Goal: Find contact information: Find contact information

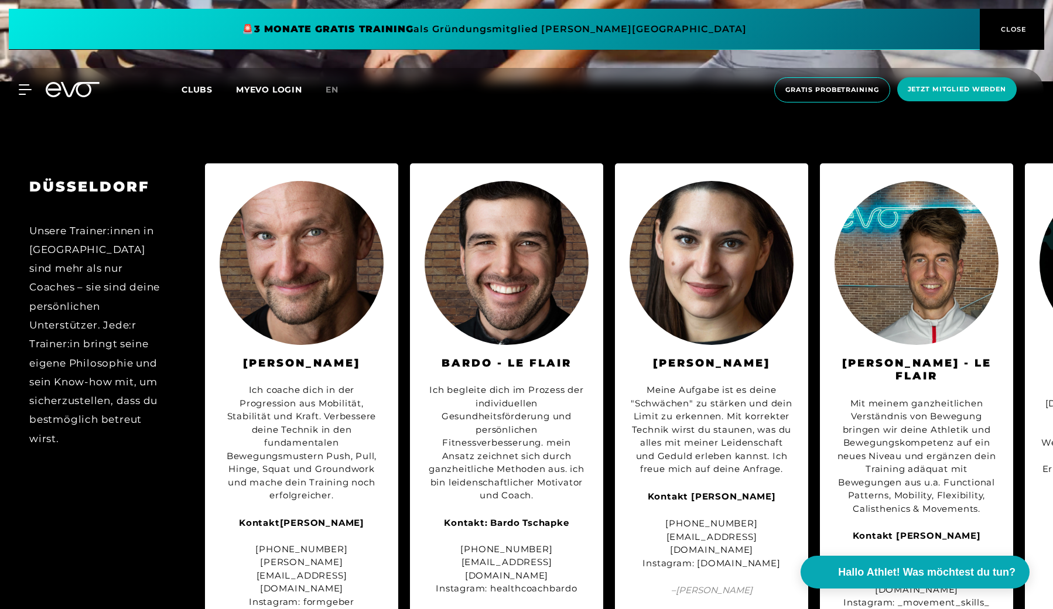
scroll to position [3727, 0]
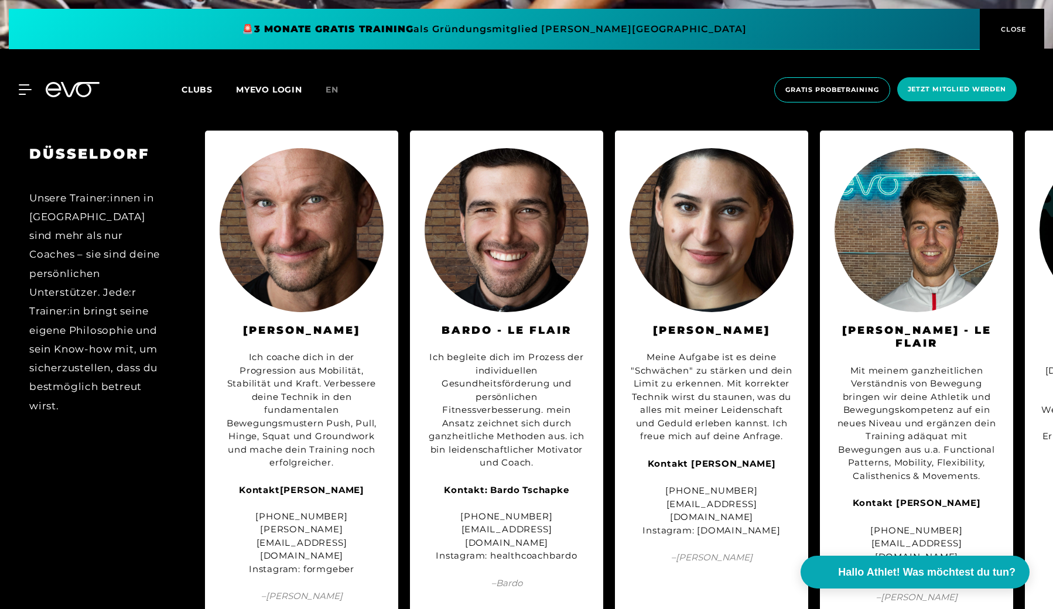
click at [318, 507] on div "Kontakt Matthias Leiporz +49 177 7474218 matthias@formgeber-fitness.com Instagr…" at bounding box center [302, 530] width 164 height 93
copy div "formgeber"
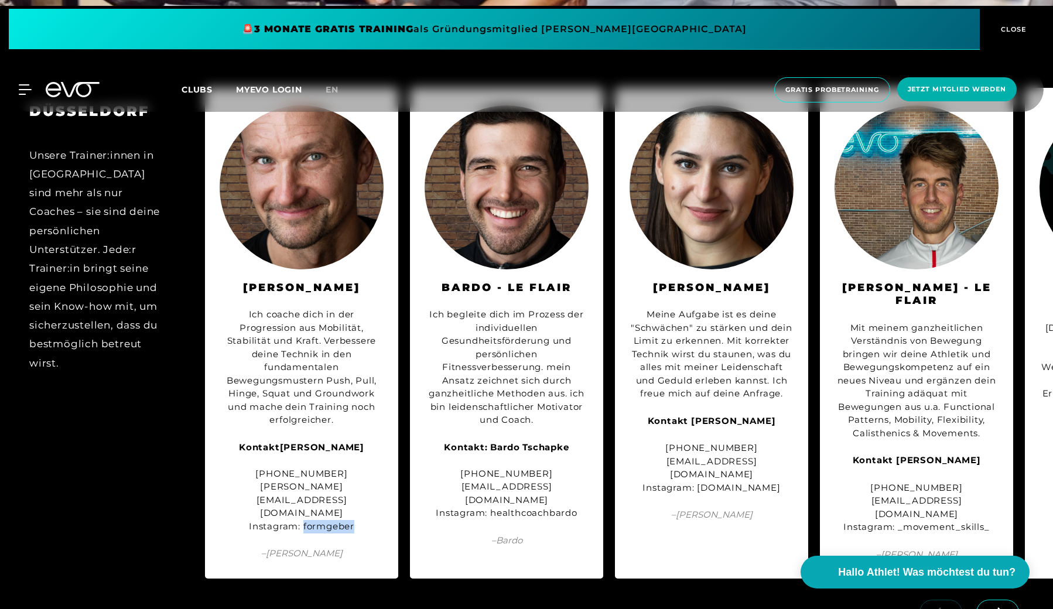
scroll to position [3771, 0]
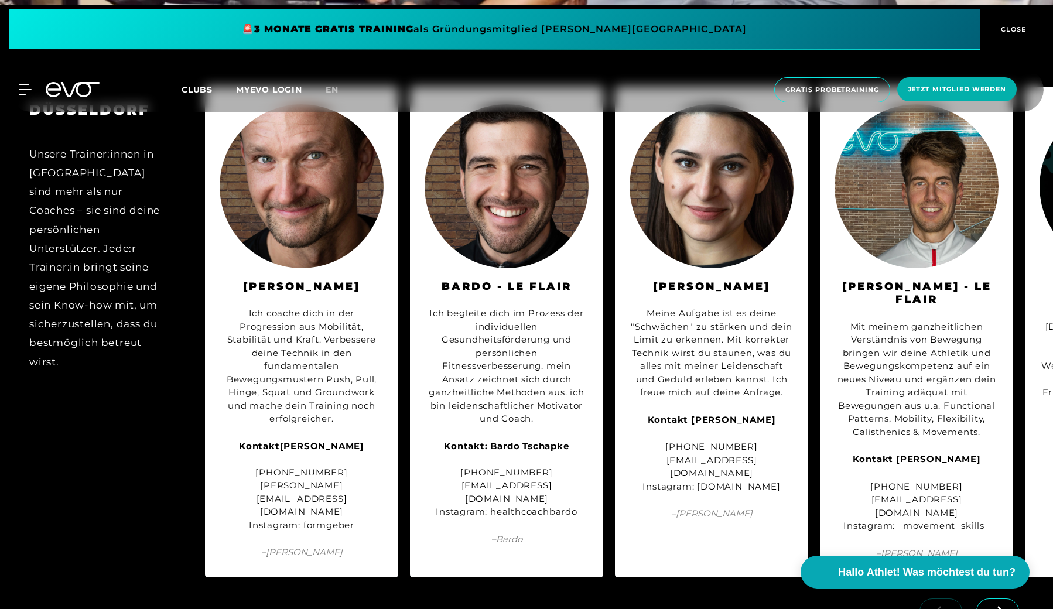
click at [729, 441] on div "+49 162 2579654 info@vitakova.de Instagram: vitakova.de" at bounding box center [712, 467] width 164 height 53
drag, startPoint x: 729, startPoint y: 435, endPoint x: 746, endPoint y: 435, distance: 17.6
click at [746, 441] on div "+49 162 2579654 info@vitakova.de Instagram: vitakova.de" at bounding box center [712, 467] width 164 height 53
copy div "vitakova.de"
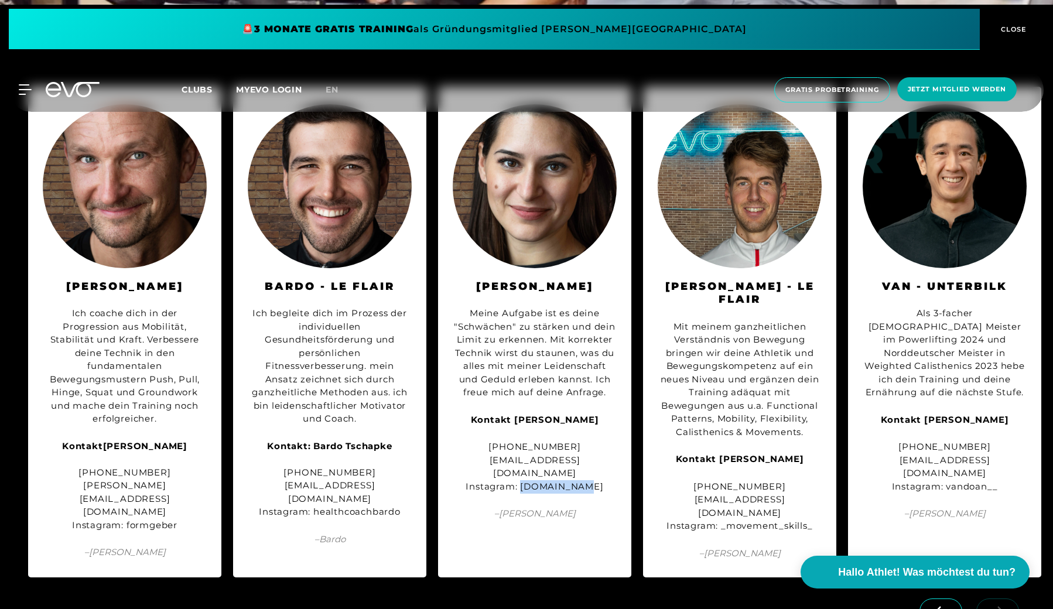
scroll to position [0, 178]
click at [960, 441] on div "+49 15678 101748 info@startmove-coaching.de Instagram: vandoan__" at bounding box center [945, 467] width 164 height 53
drag, startPoint x: 960, startPoint y: 425, endPoint x: 971, endPoint y: 425, distance: 11.7
click at [971, 441] on div "+49 15678 101748 info@startmove-coaching.de Instagram: vandoan__" at bounding box center [945, 467] width 164 height 53
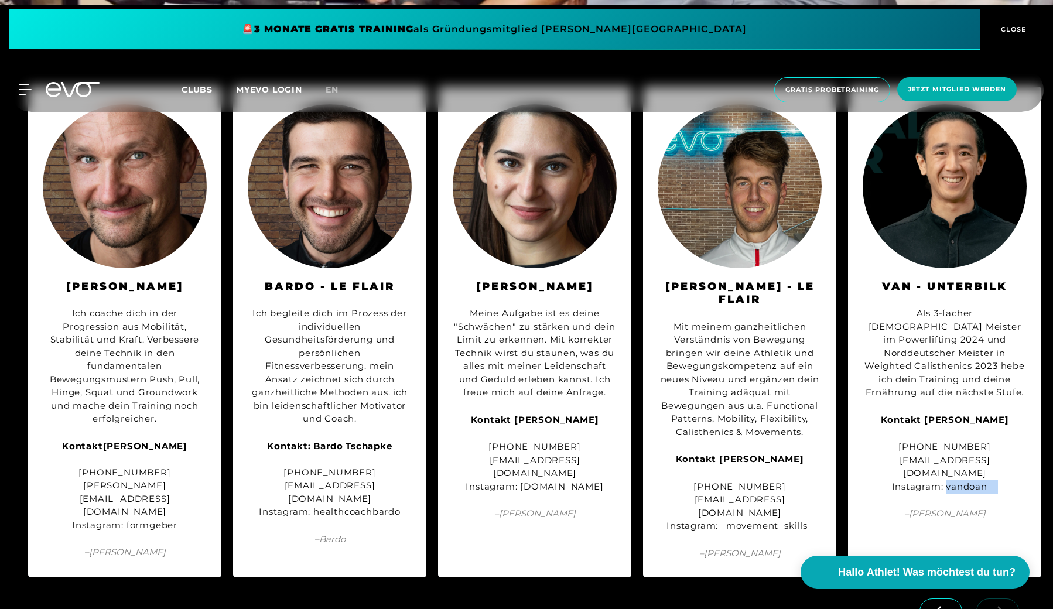
copy div "vandoan__"
